Goal: Communication & Community: Answer question/provide support

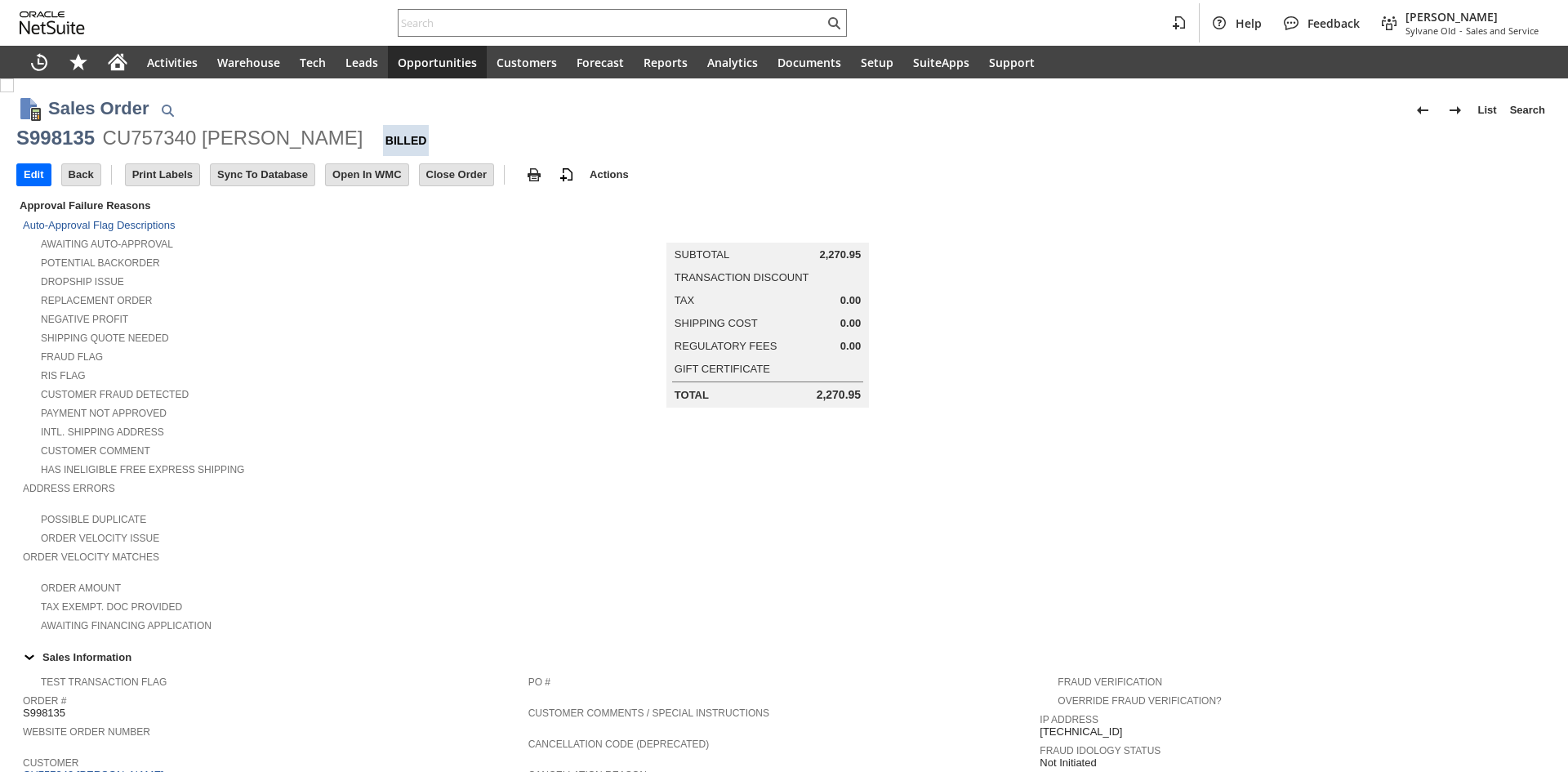
scroll to position [944, 0]
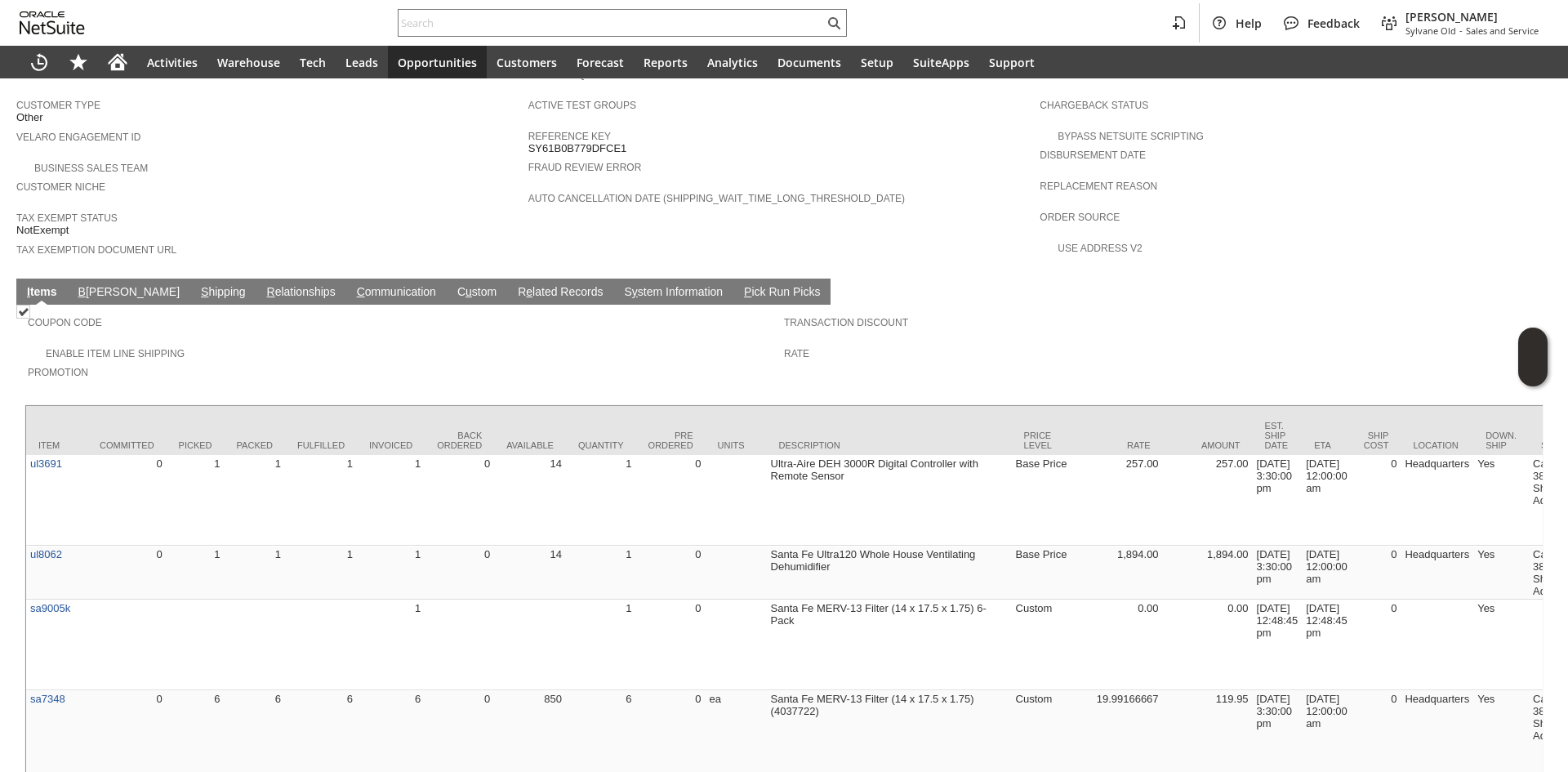
click at [353, 285] on link "C ommunication" at bounding box center [396, 293] width 88 height 15
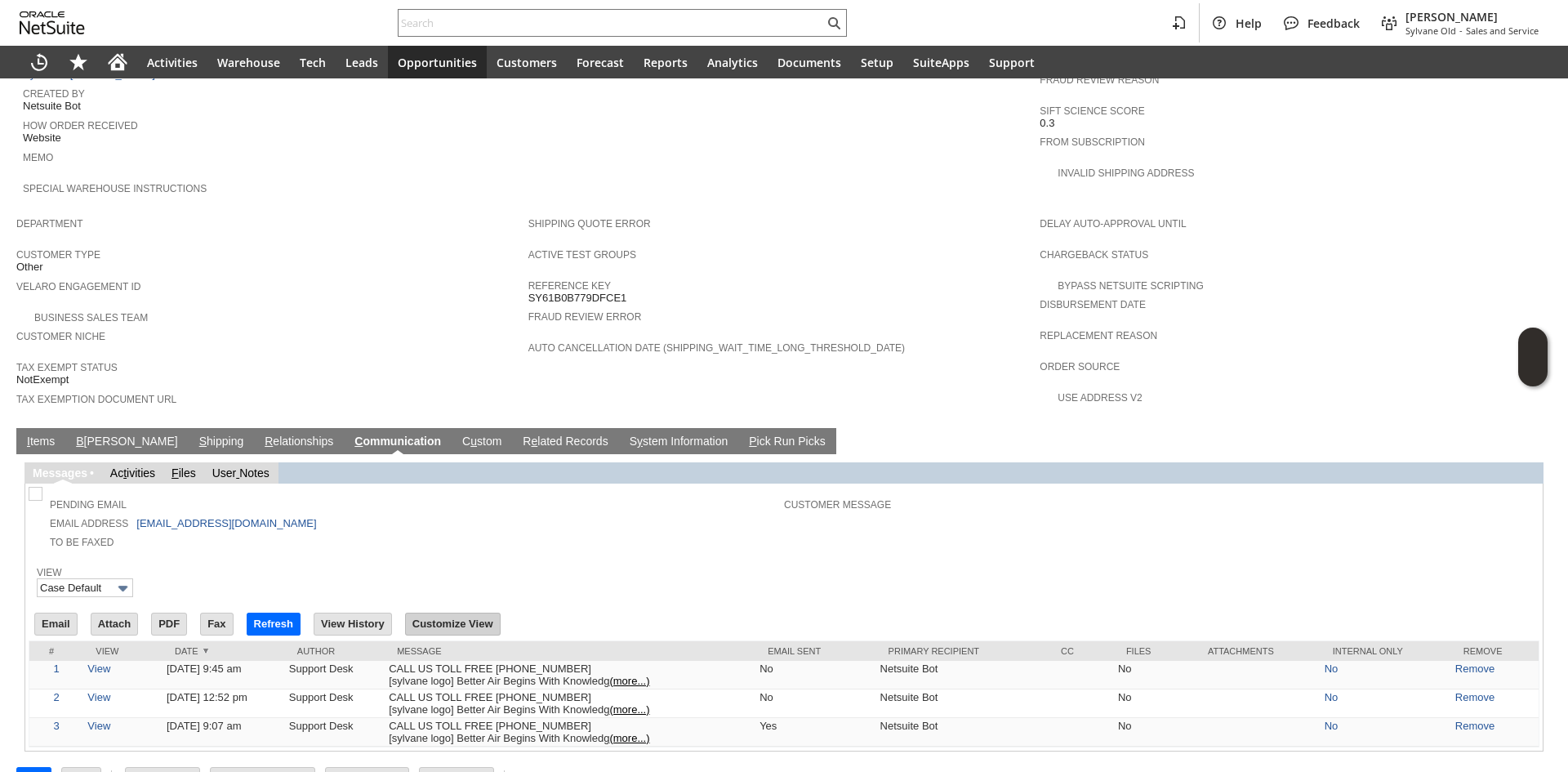
scroll to position [0, 0]
click at [477, 532] on td "To Be Faxed" at bounding box center [408, 541] width 752 height 19
drag, startPoint x: 326, startPoint y: 491, endPoint x: 156, endPoint y: 545, distance: 178.4
click at [125, 513] on td "Email Address AKLASKI@DYNORGANICS.COM" at bounding box center [408, 522] width 752 height 19
click at [29, 607] on div "Email Attach PDF Fax Refresh View History" at bounding box center [784, 624] width 1511 height 34
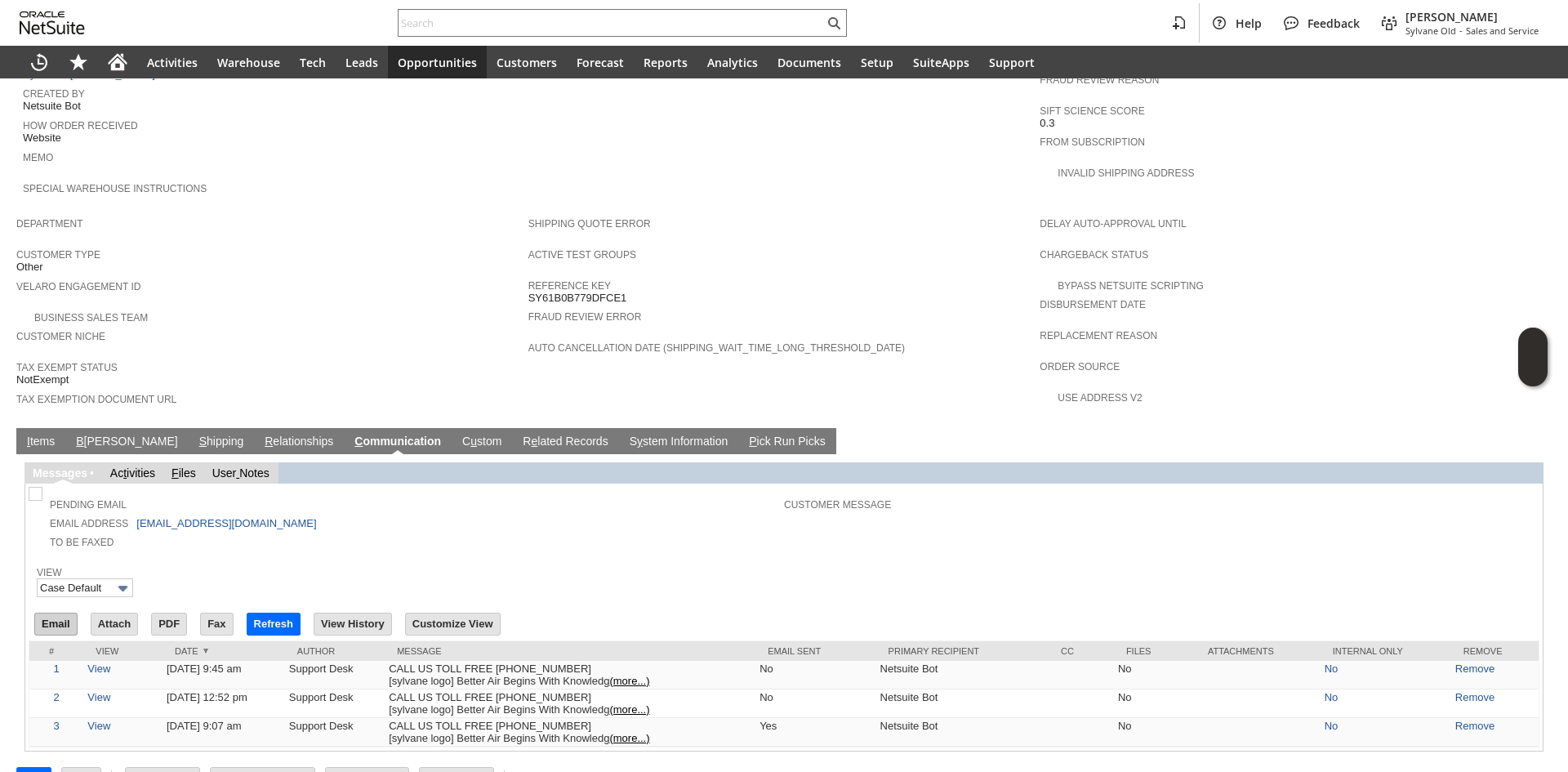
click at [40, 613] on input "Email" at bounding box center [56, 624] width 41 height 21
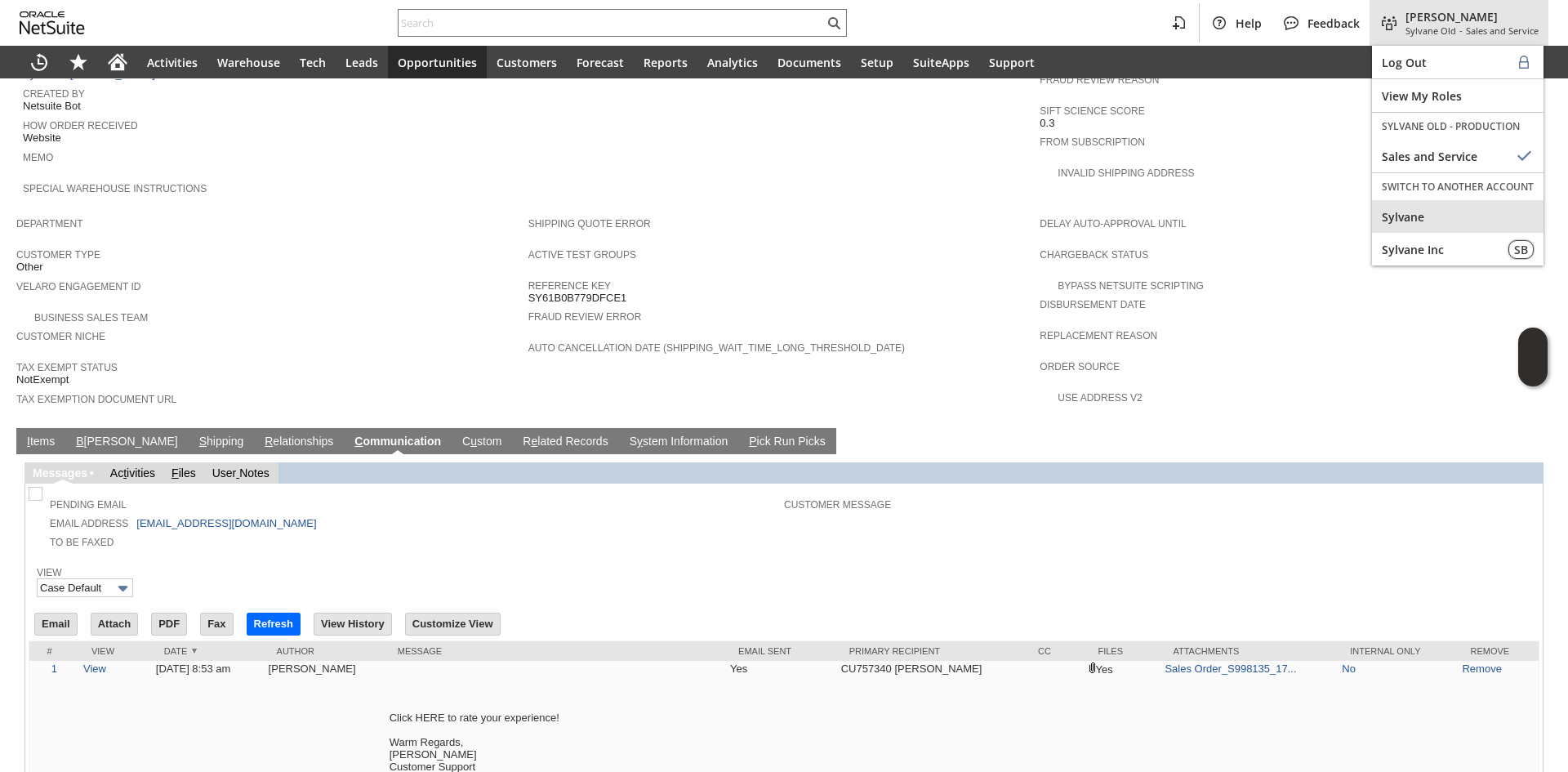
drag, startPoint x: 1399, startPoint y: 208, endPoint x: 1384, endPoint y: 226, distance: 23.4
click at [1399, 209] on span "Sylvane" at bounding box center [1458, 217] width 152 height 15
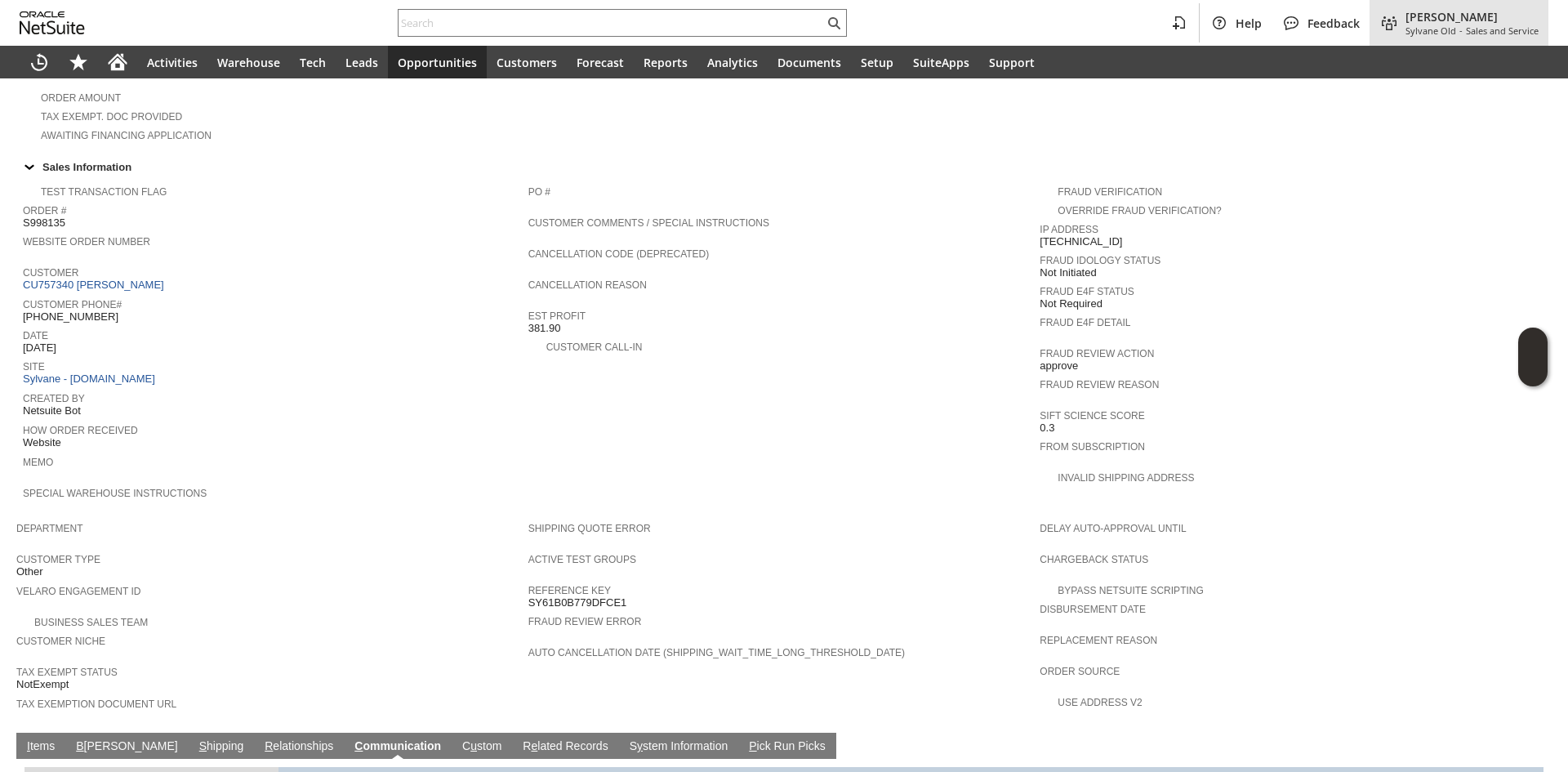
scroll to position [468, 0]
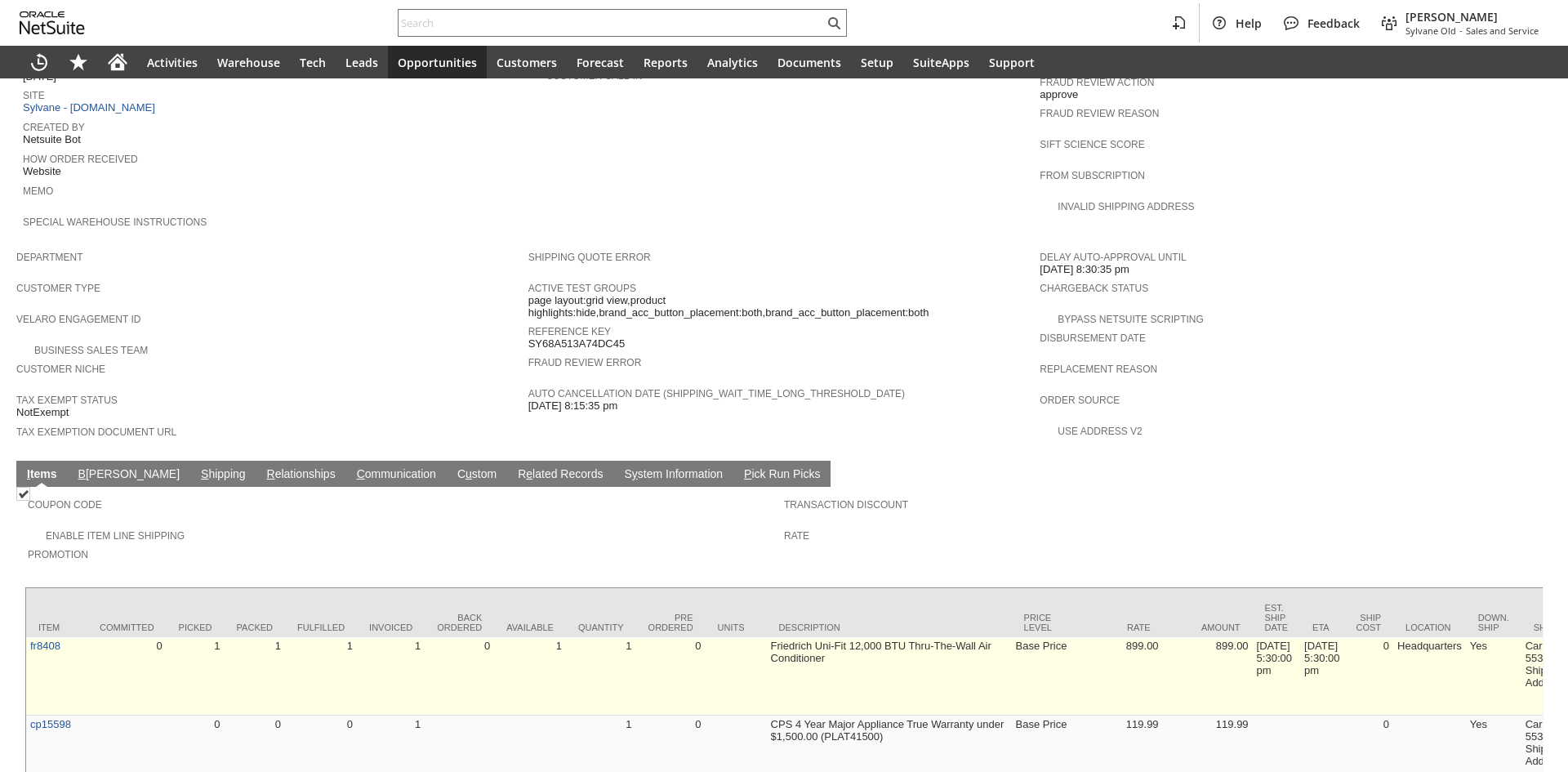
scroll to position [787, 0]
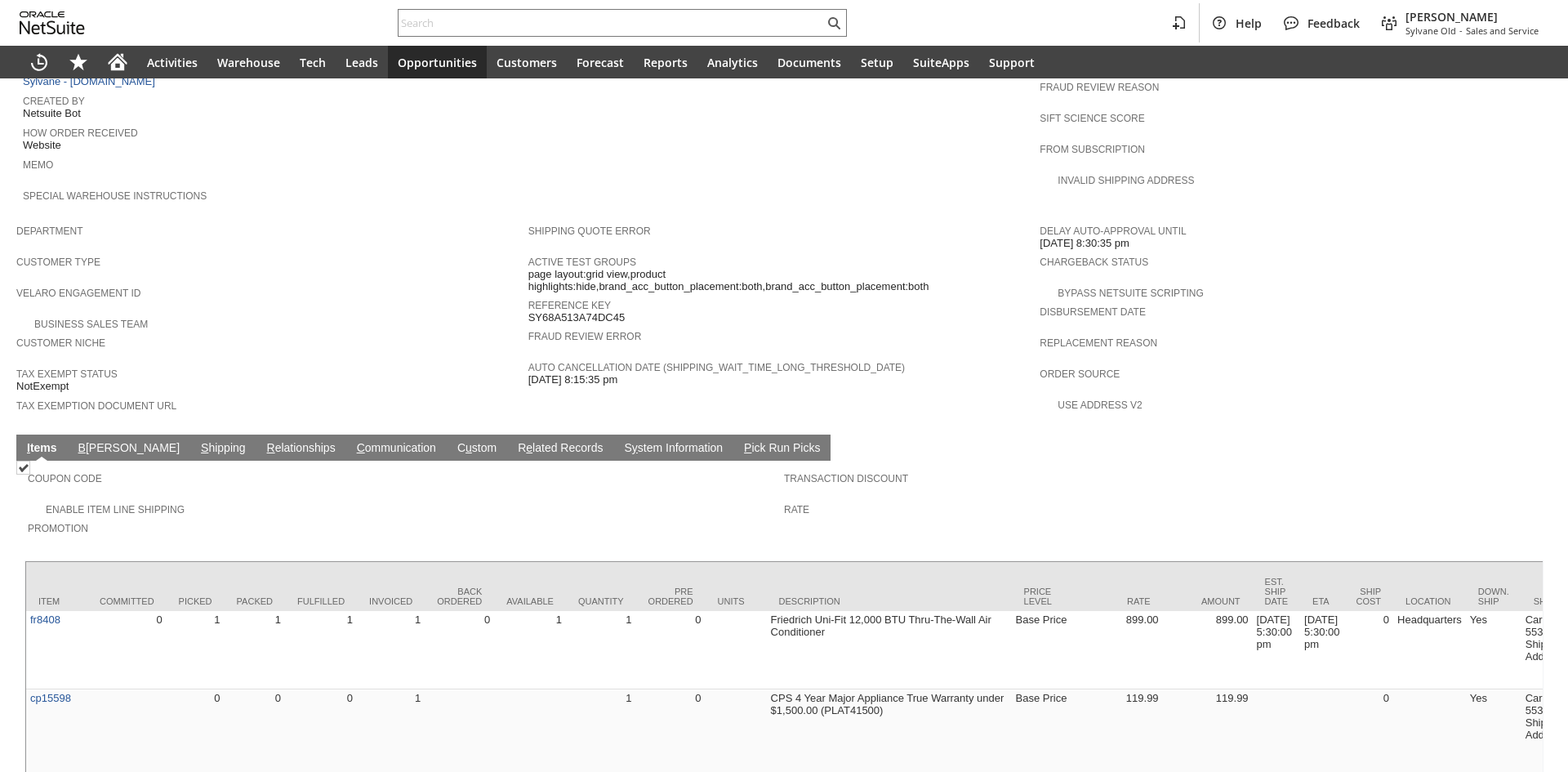
click at [197, 441] on link "S hipping" at bounding box center [223, 449] width 53 height 15
click at [90, 441] on link "B illing" at bounding box center [129, 449] width 110 height 15
click at [89, 441] on link "B illing" at bounding box center [129, 449] width 110 height 15
click at [85, 441] on span "B" at bounding box center [82, 447] width 8 height 13
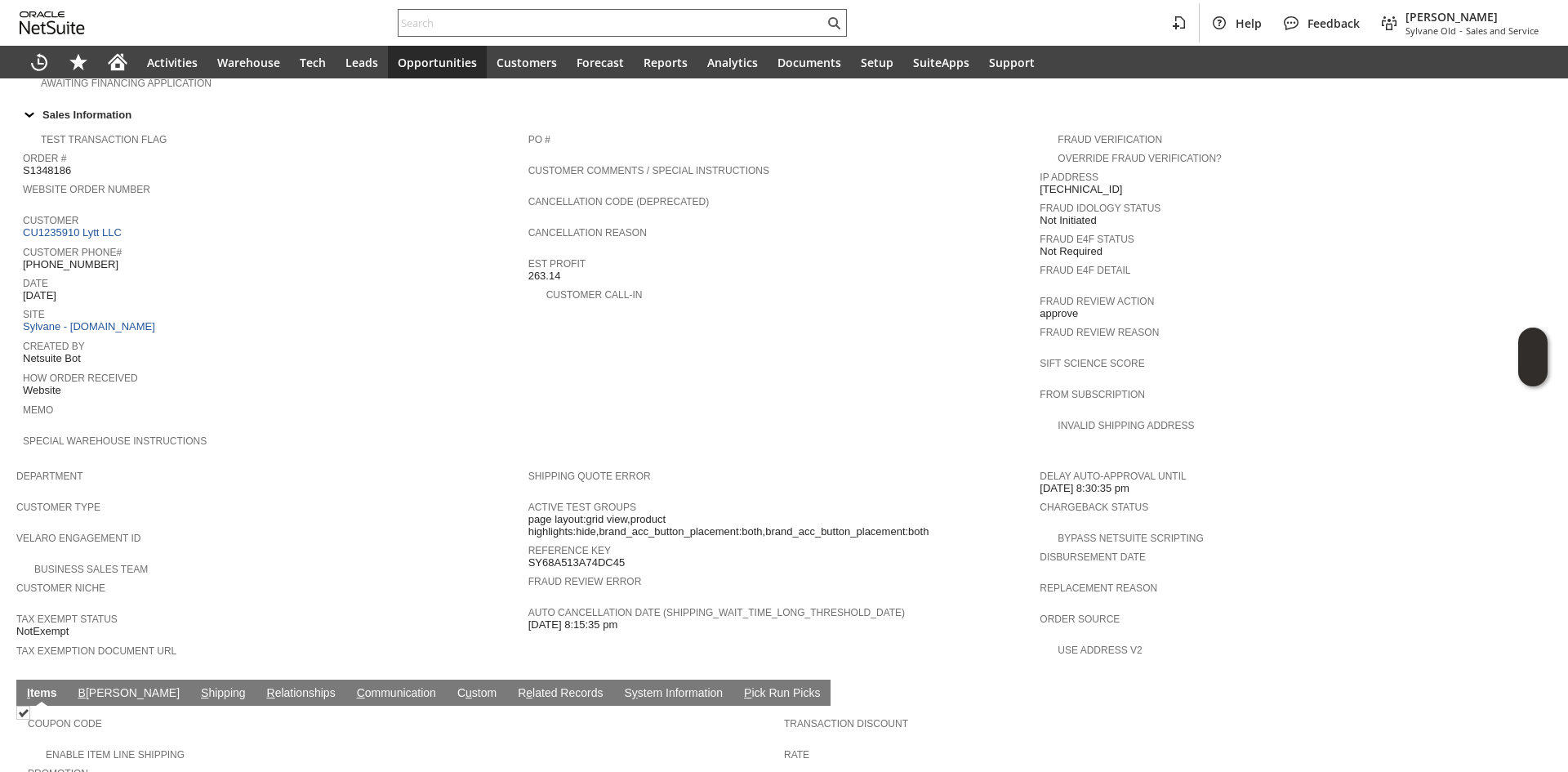
click at [677, 28] on input "text" at bounding box center [612, 22] width 425 height 19
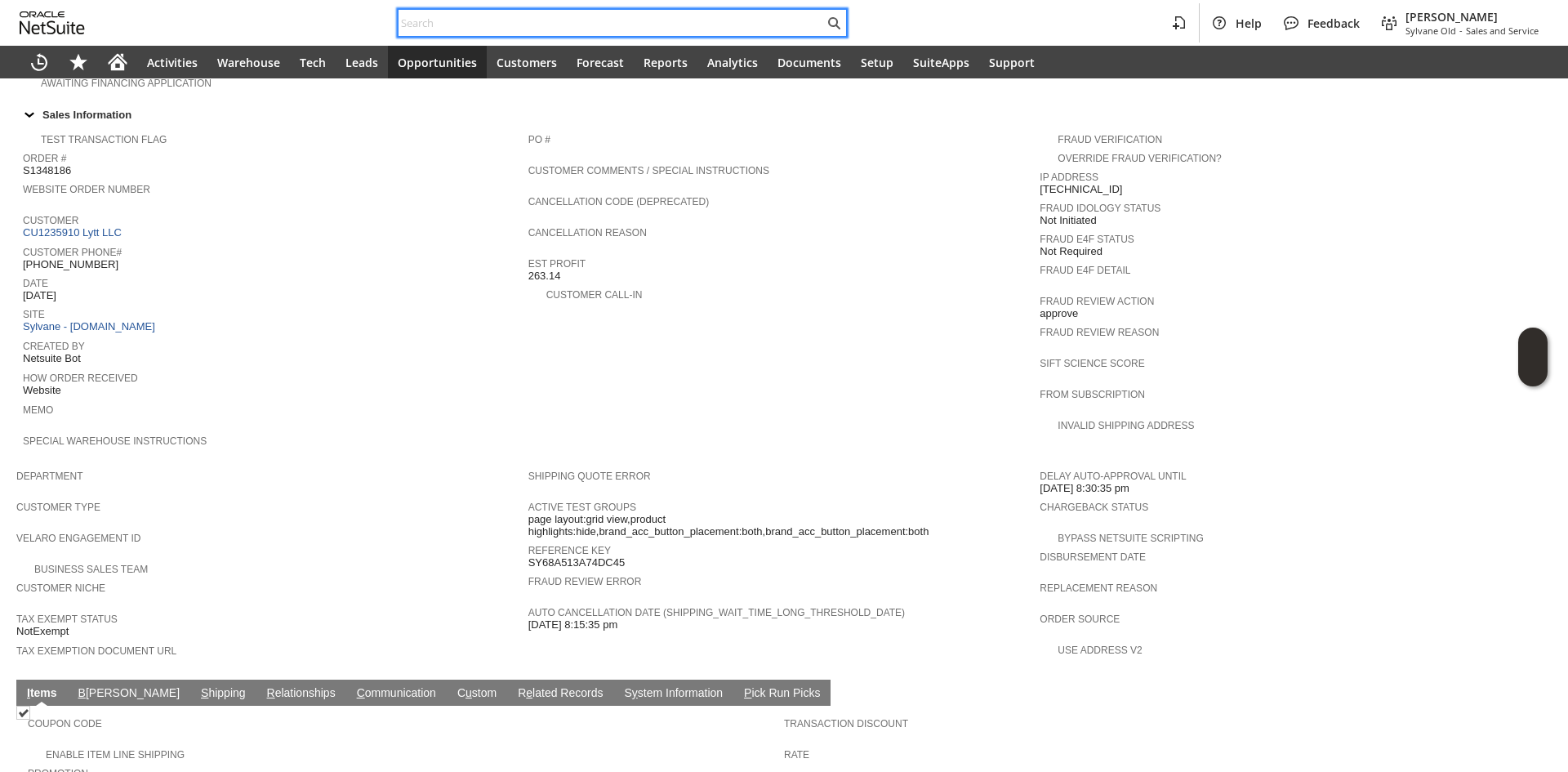
paste input "RA10122"
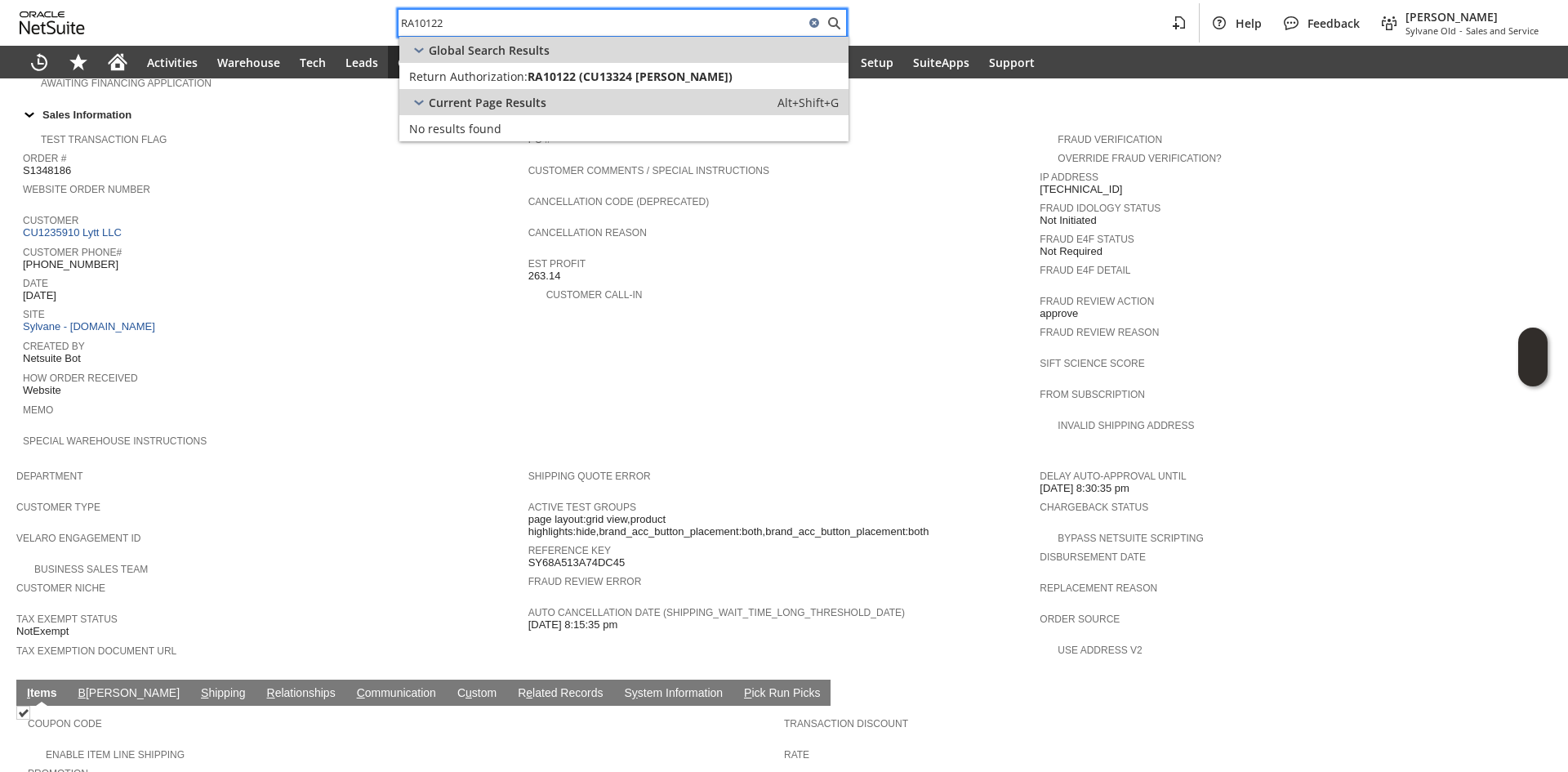
click at [630, 22] on input "RA10122" at bounding box center [601, 22] width 406 height 19
paste input "CU2379"
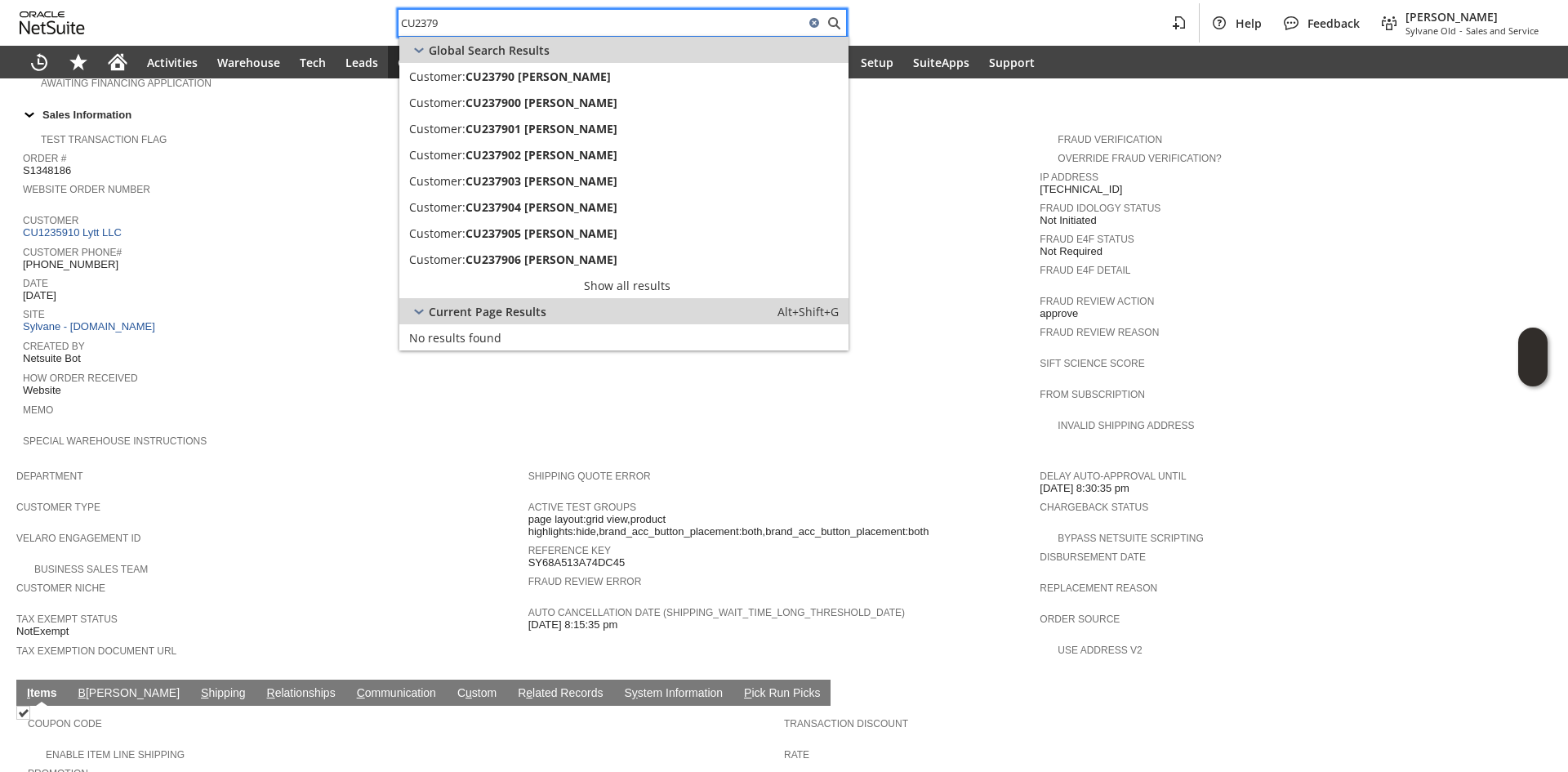
type input "CU2379"
